Goal: Complete application form

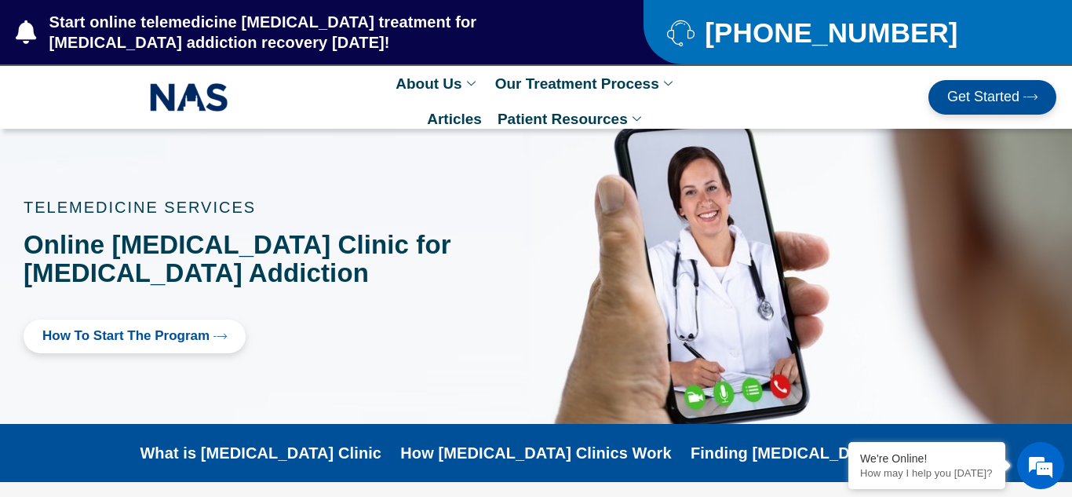
click at [1015, 105] on link "Get Started" at bounding box center [992, 97] width 128 height 35
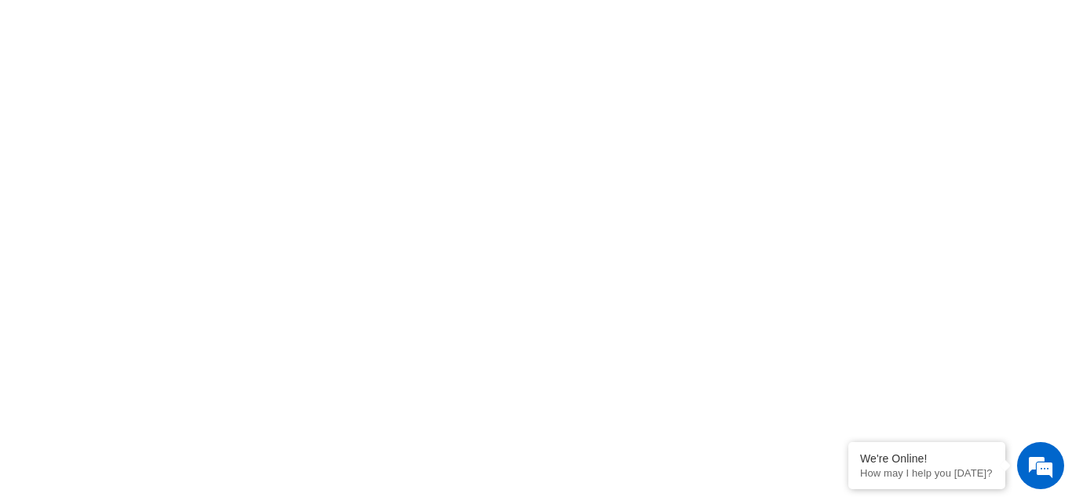
scroll to position [987, 0]
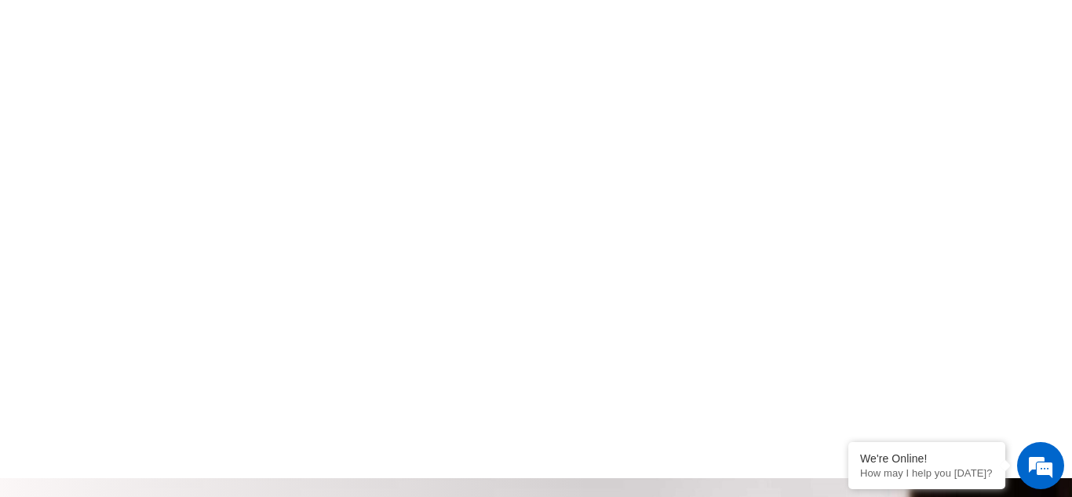
click at [276, 419] on section "click here to fill-out new patient packet form to get started with Suboxone Tre…" at bounding box center [536, 41] width 1072 height 874
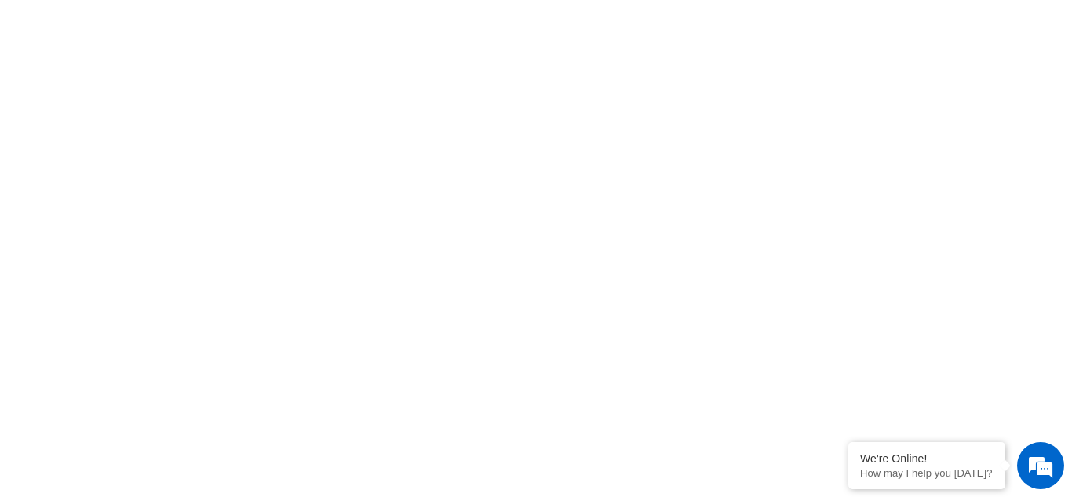
click at [178, 470] on section "click here to fill-out new patient packet form to get started with Suboxone Tre…" at bounding box center [536, 64] width 1072 height 920
